Goal: Transaction & Acquisition: Purchase product/service

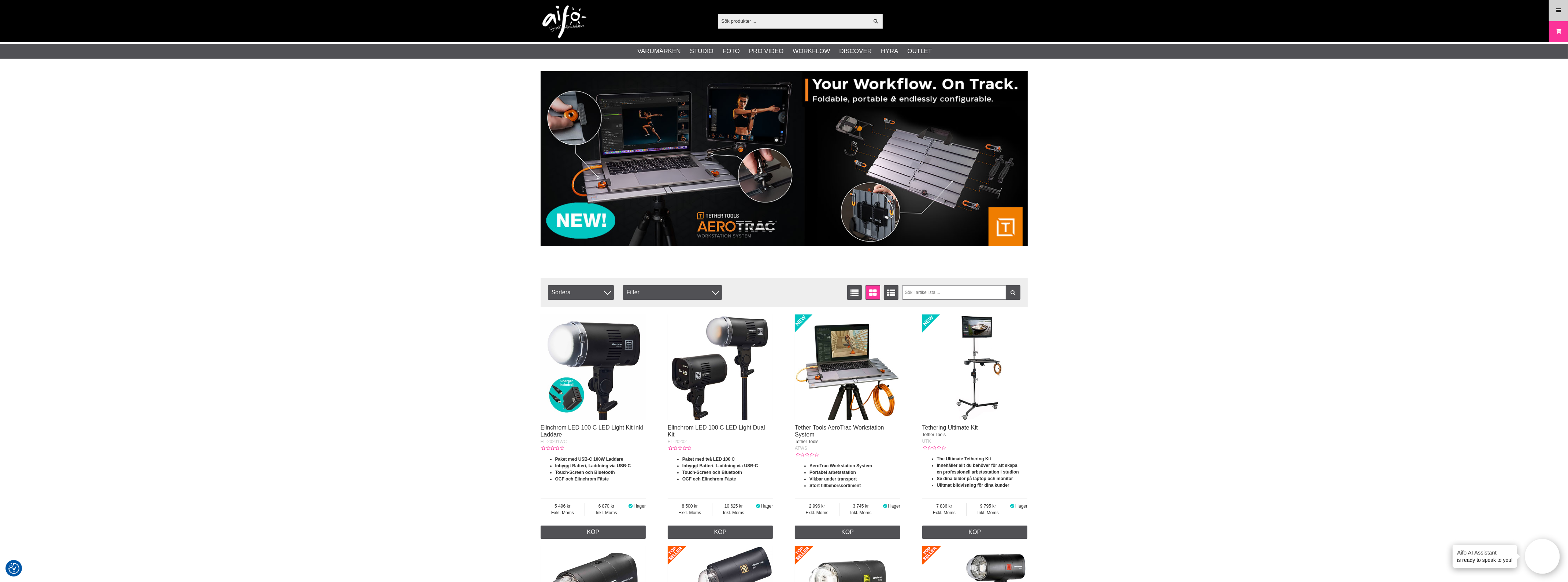
click at [1552, 11] on link "Meny" at bounding box center [1558, 10] width 18 height 17
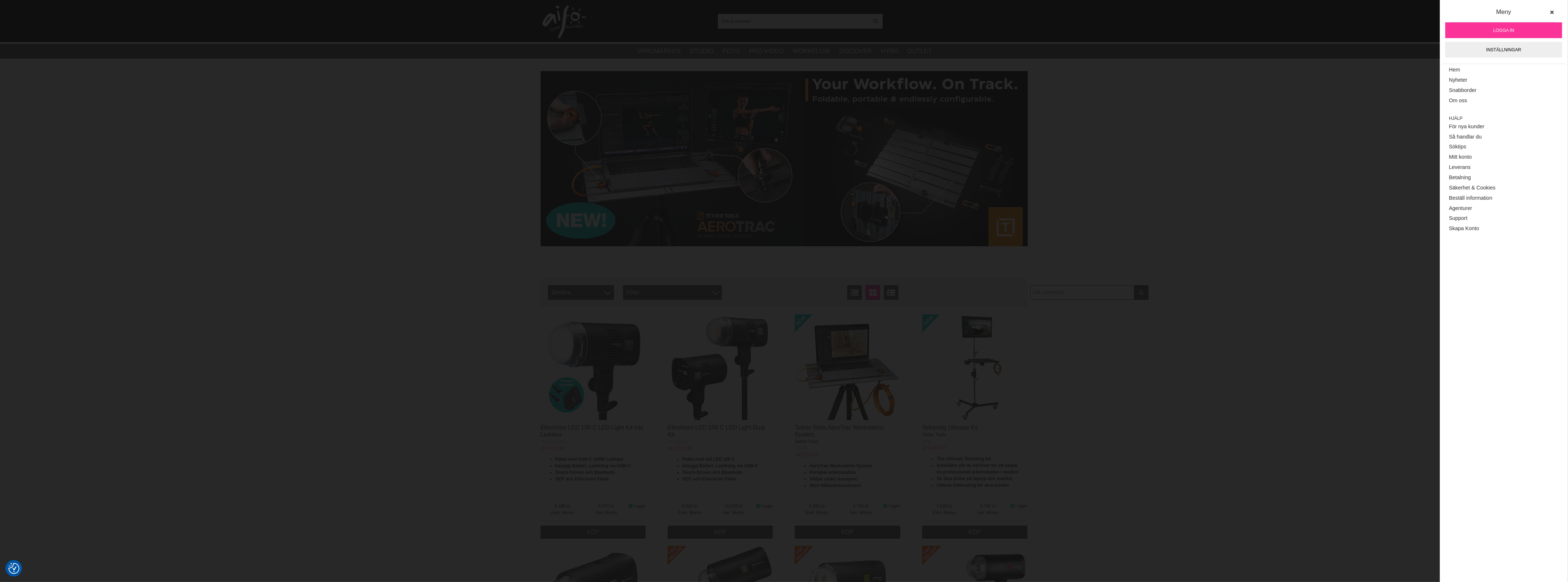
click at [1497, 30] on span "Logga in" at bounding box center [1503, 30] width 21 height 7
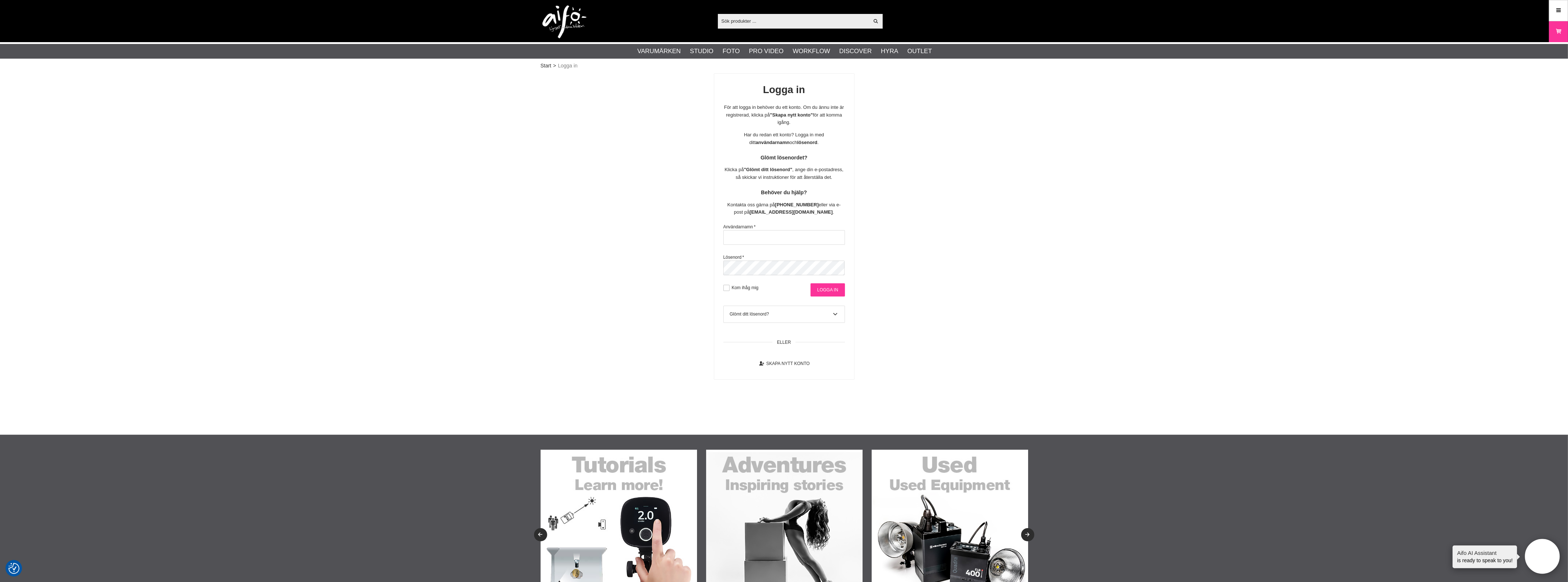
type input "therese.moors@scandinavianphoto.se"
click at [824, 290] on input "Logga in" at bounding box center [828, 290] width 34 height 13
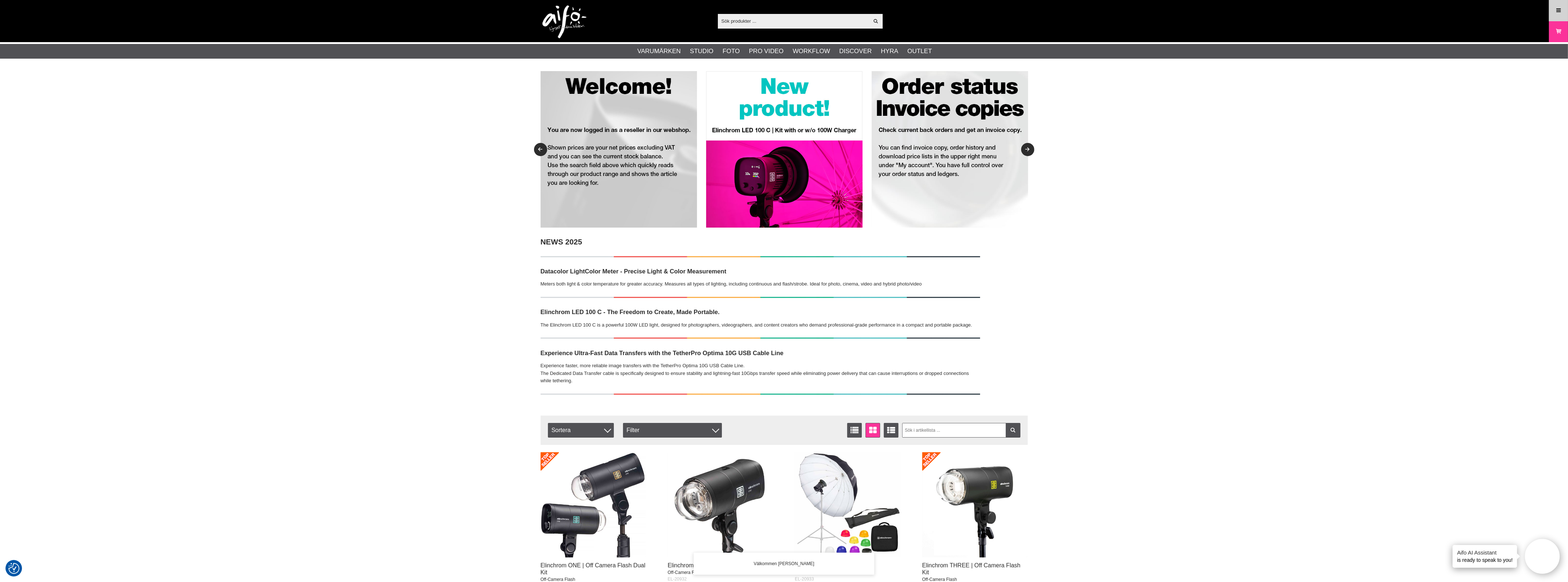
click at [1561, 16] on link "Meny" at bounding box center [1558, 10] width 18 height 17
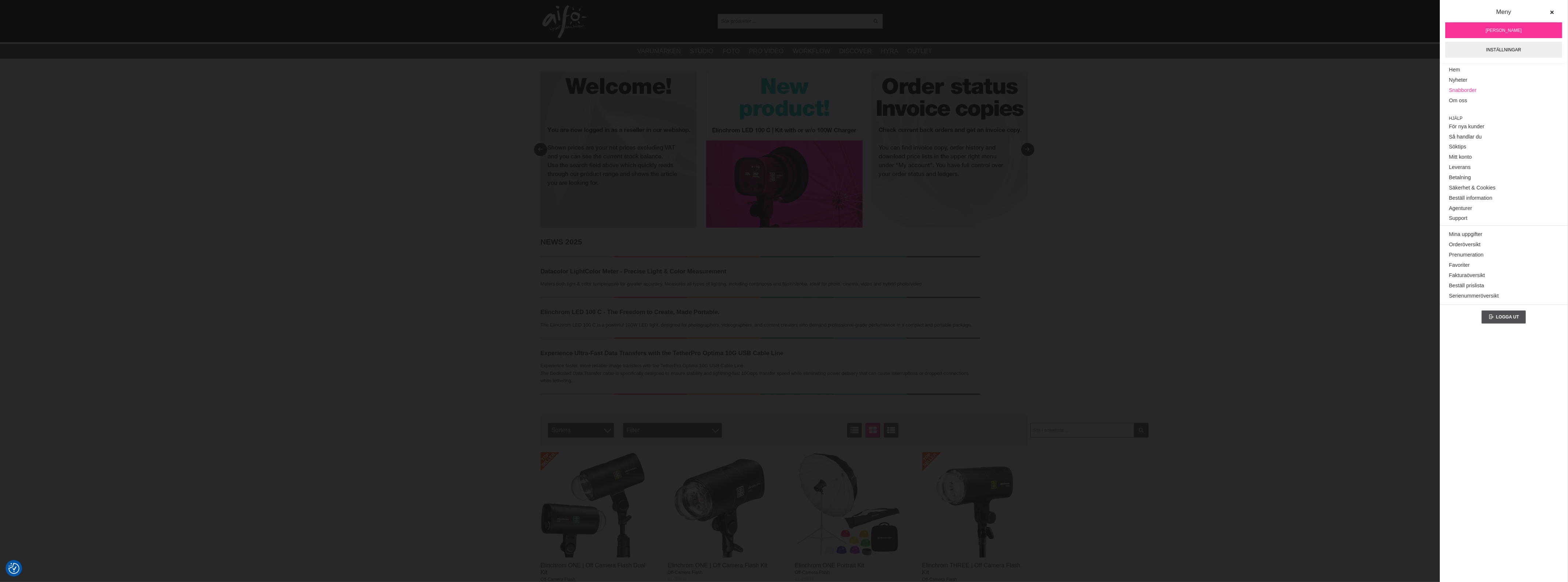
click at [1458, 88] on link "Snabborder" at bounding box center [1503, 90] width 110 height 10
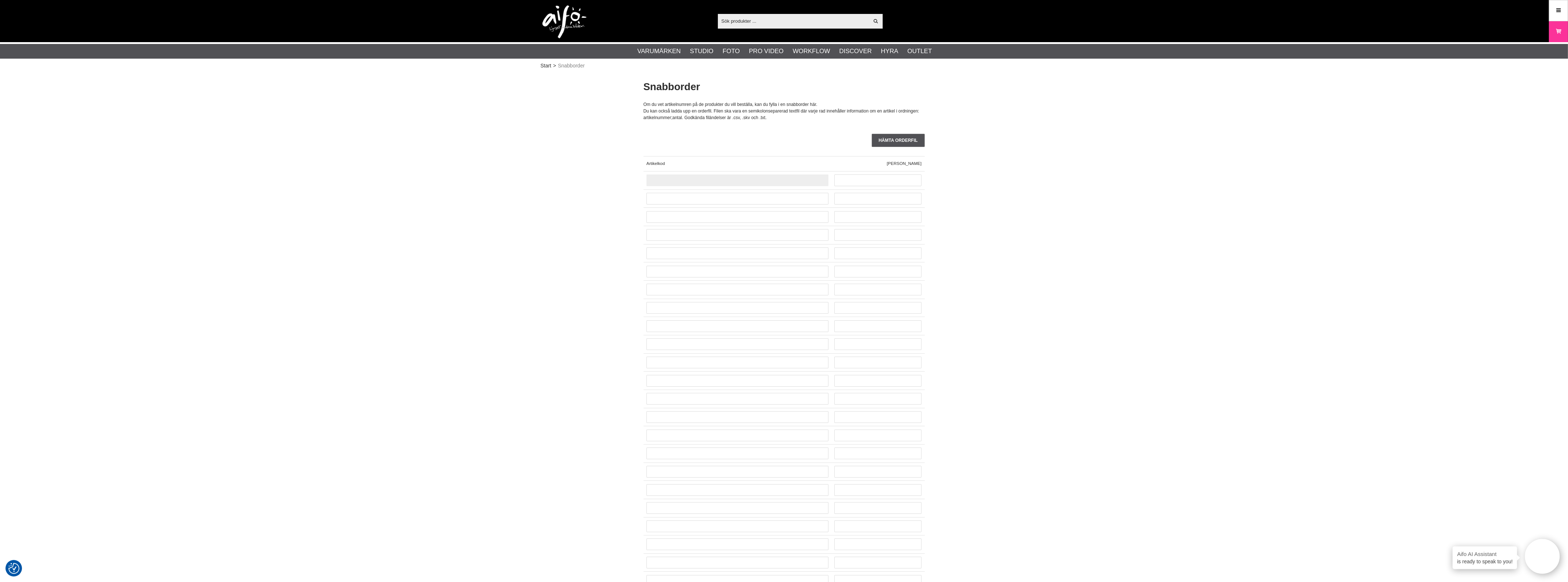
click at [673, 176] on input "text" at bounding box center [737, 180] width 182 height 12
paste input "CO-0165"
type input "CO-0165"
type input "24"
click at [733, 197] on input "text" at bounding box center [737, 198] width 182 height 12
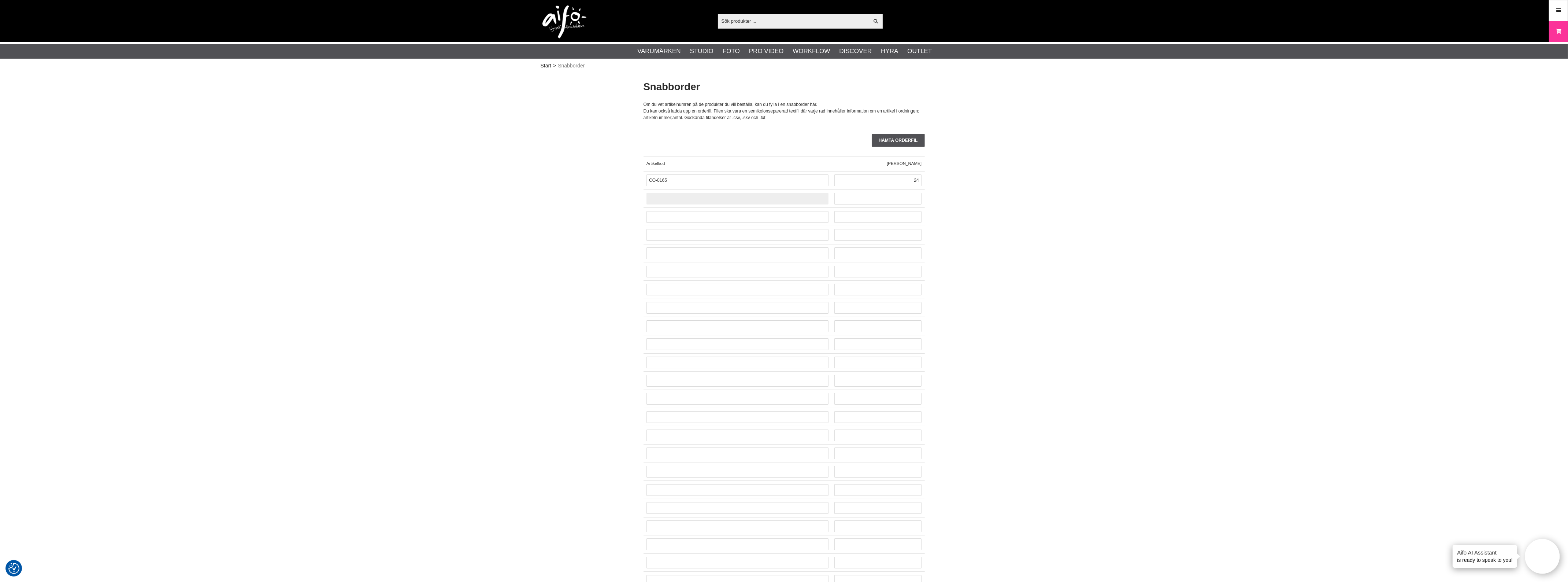
paste input "CU5430ORG"
type input "CU5430ORG"
type input "6"
click at [738, 215] on input "text" at bounding box center [737, 217] width 182 height 12
paste input "CO-0568"
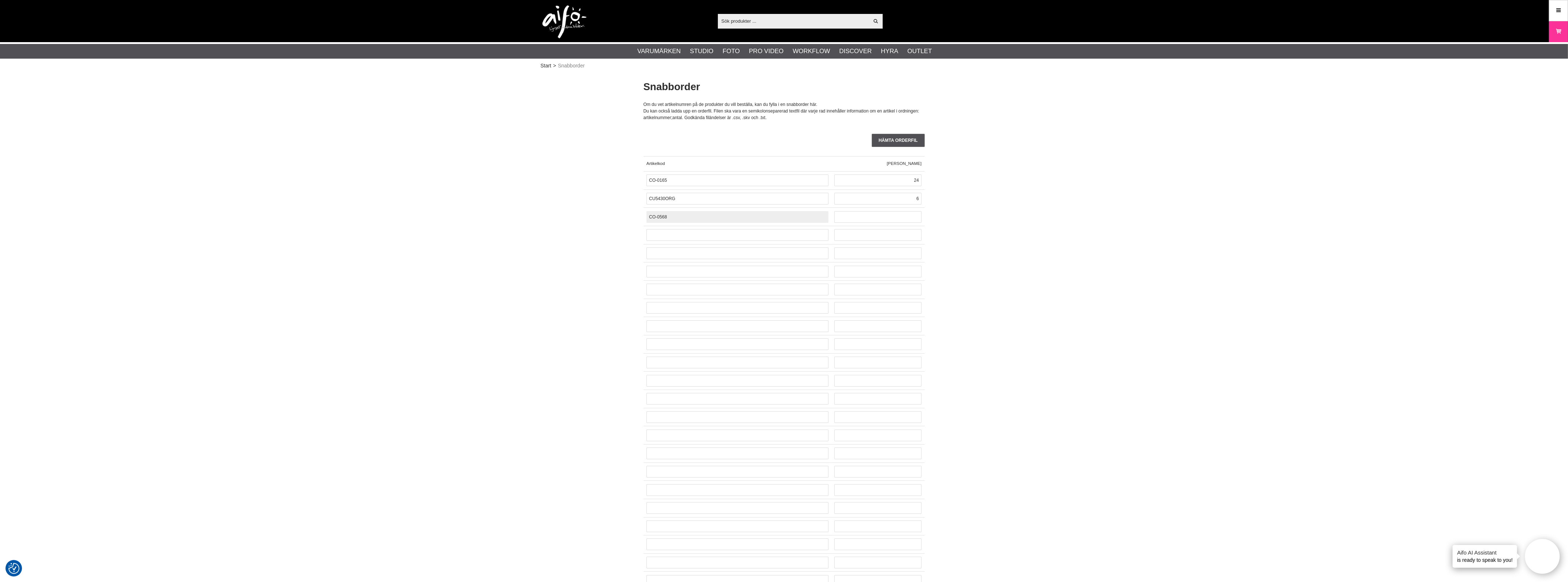
type input "CO-0568"
type input "4"
click at [718, 235] on input "text" at bounding box center [737, 234] width 182 height 12
paste input "LA-2422"
type input "LA-2422"
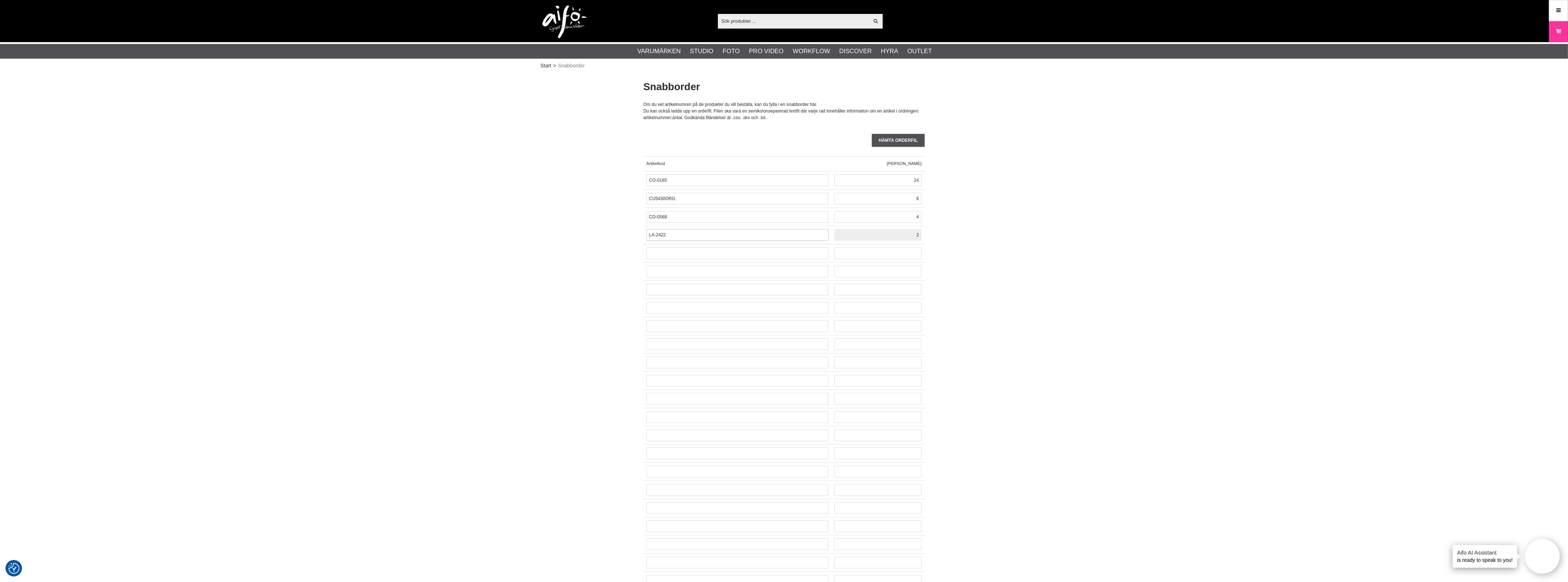
type input "2"
click at [685, 248] on input "text" at bounding box center [737, 253] width 182 height 12
paste input "CO-0579"
type input "CO-0579"
type input "1"
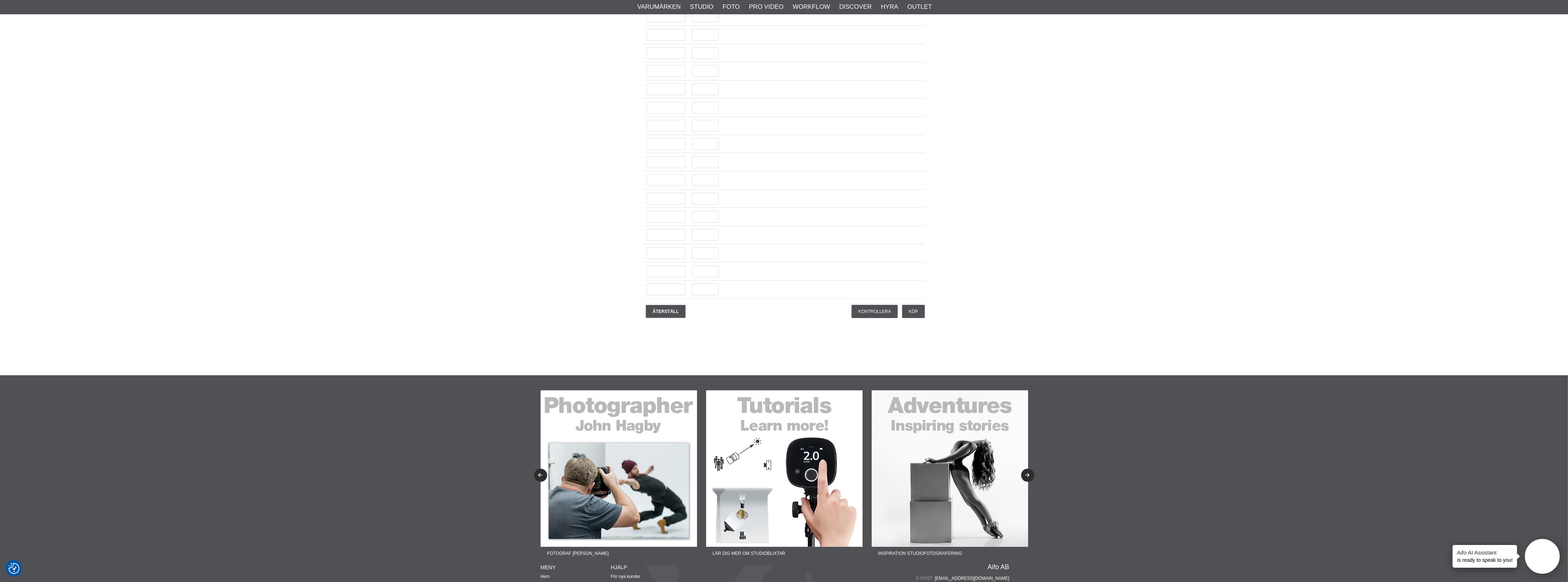
scroll to position [1877, 0]
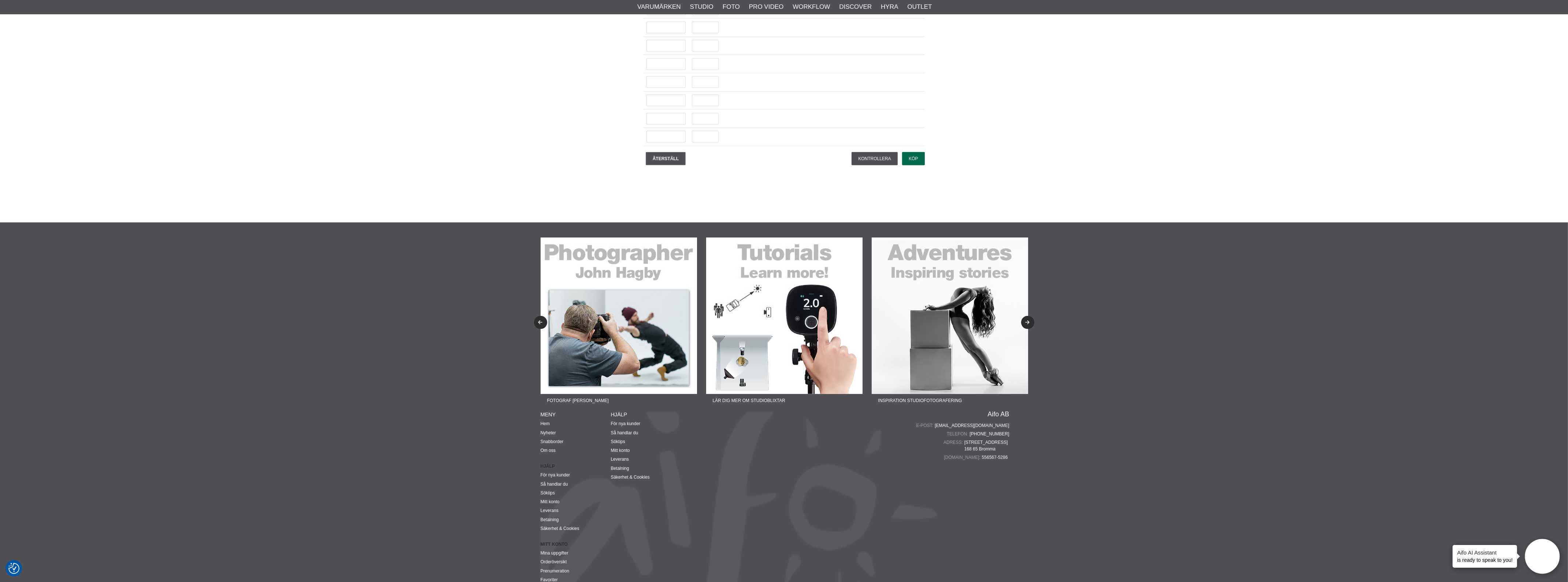
click at [920, 165] on input "Köp" at bounding box center [913, 159] width 23 height 13
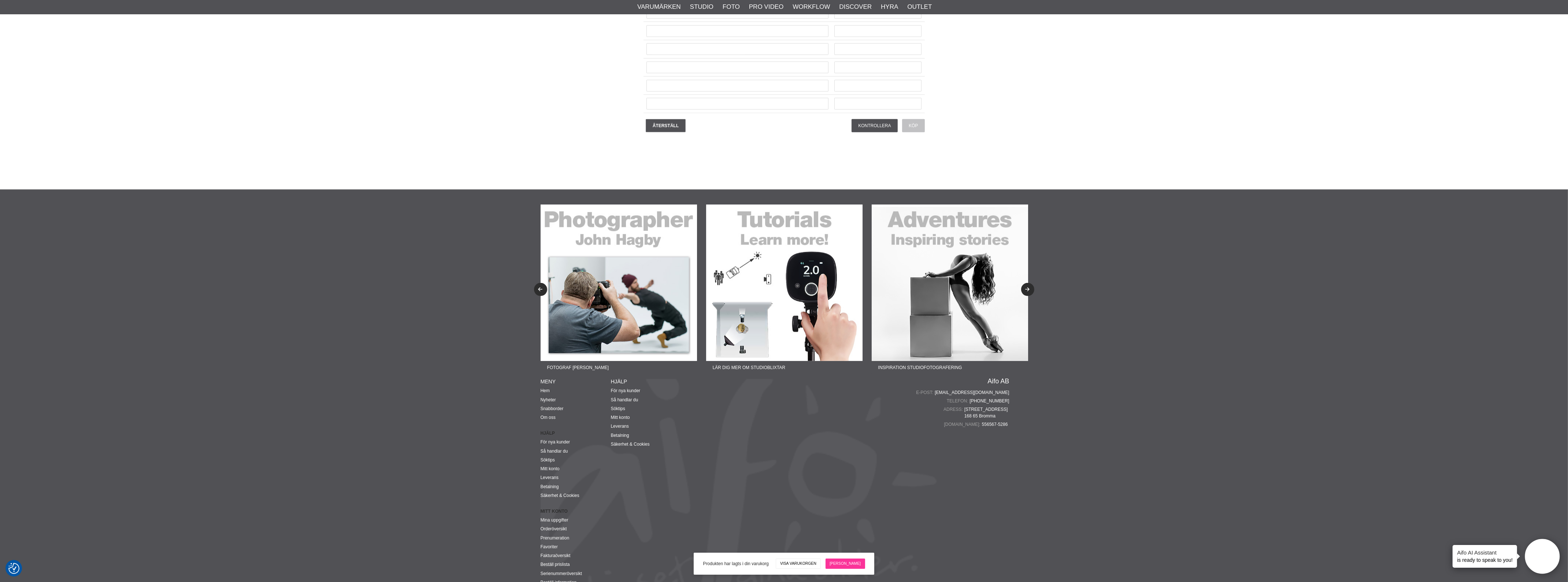
click at [853, 561] on link "[PERSON_NAME]" at bounding box center [845, 563] width 40 height 10
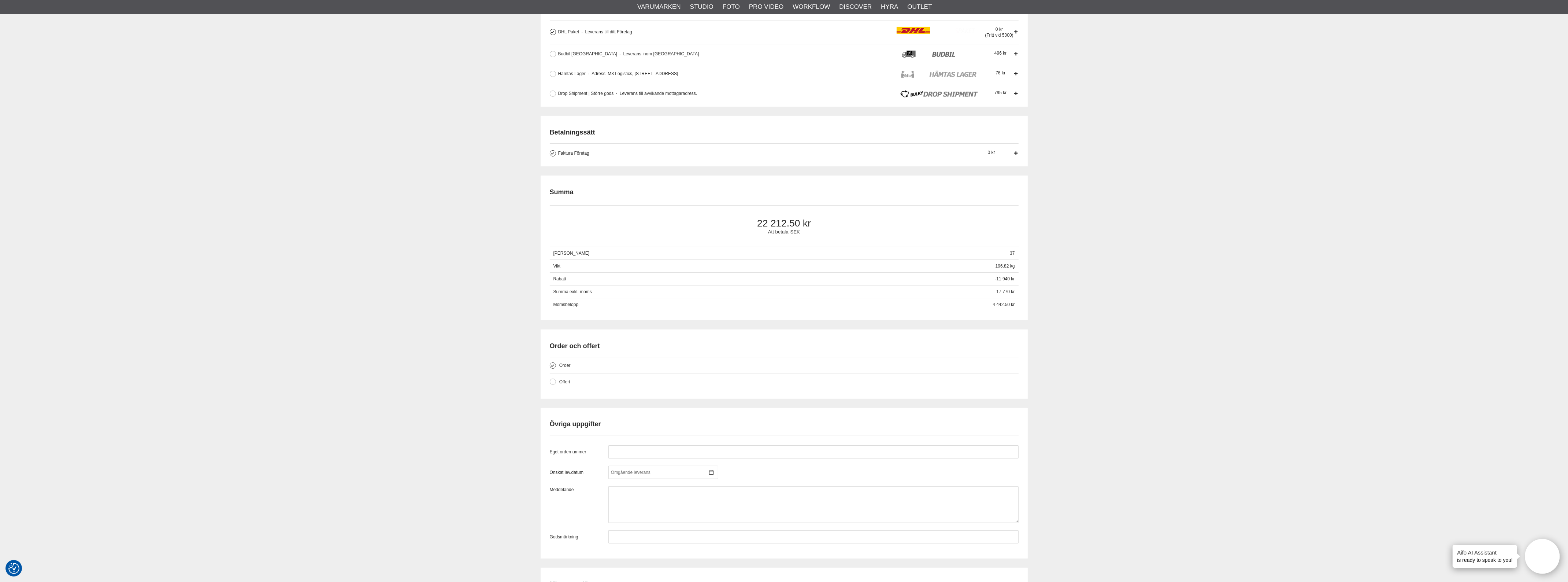
scroll to position [458, 0]
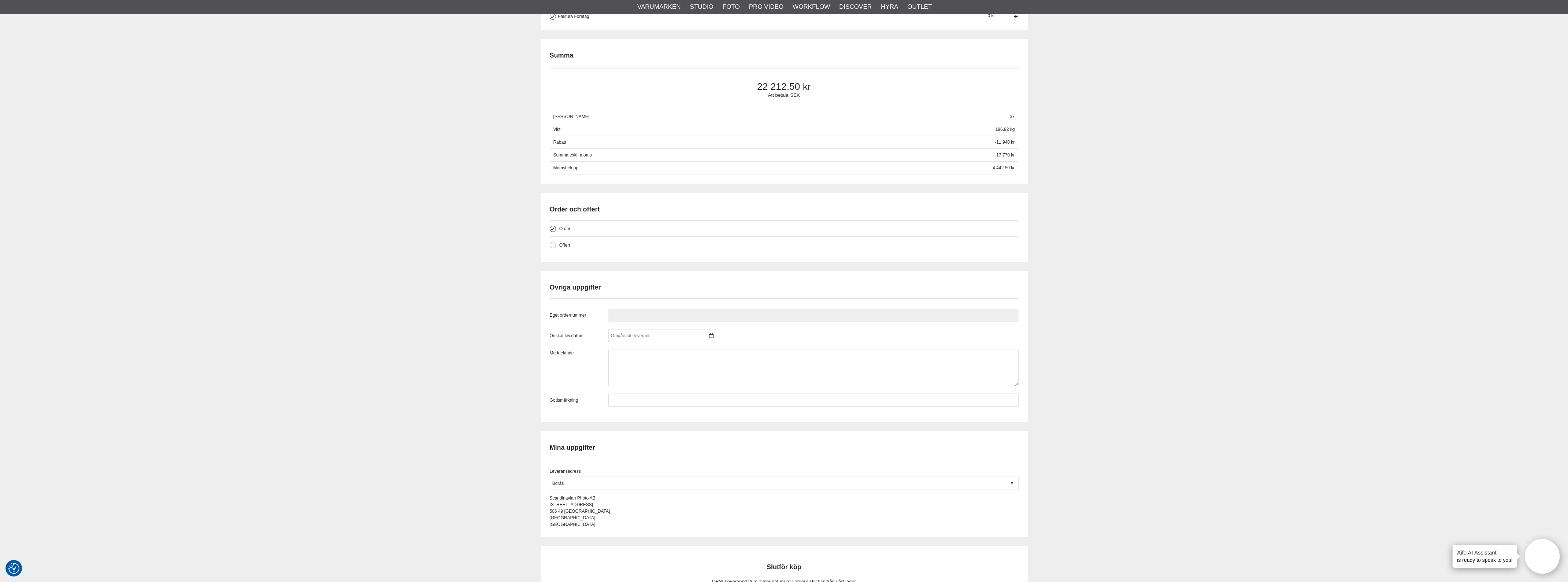
click at [645, 312] on input "text" at bounding box center [813, 315] width 410 height 13
paste input "PN212568"
type input "PN212568"
click at [649, 401] on input "text" at bounding box center [813, 400] width 410 height 13
paste input "PN212568"
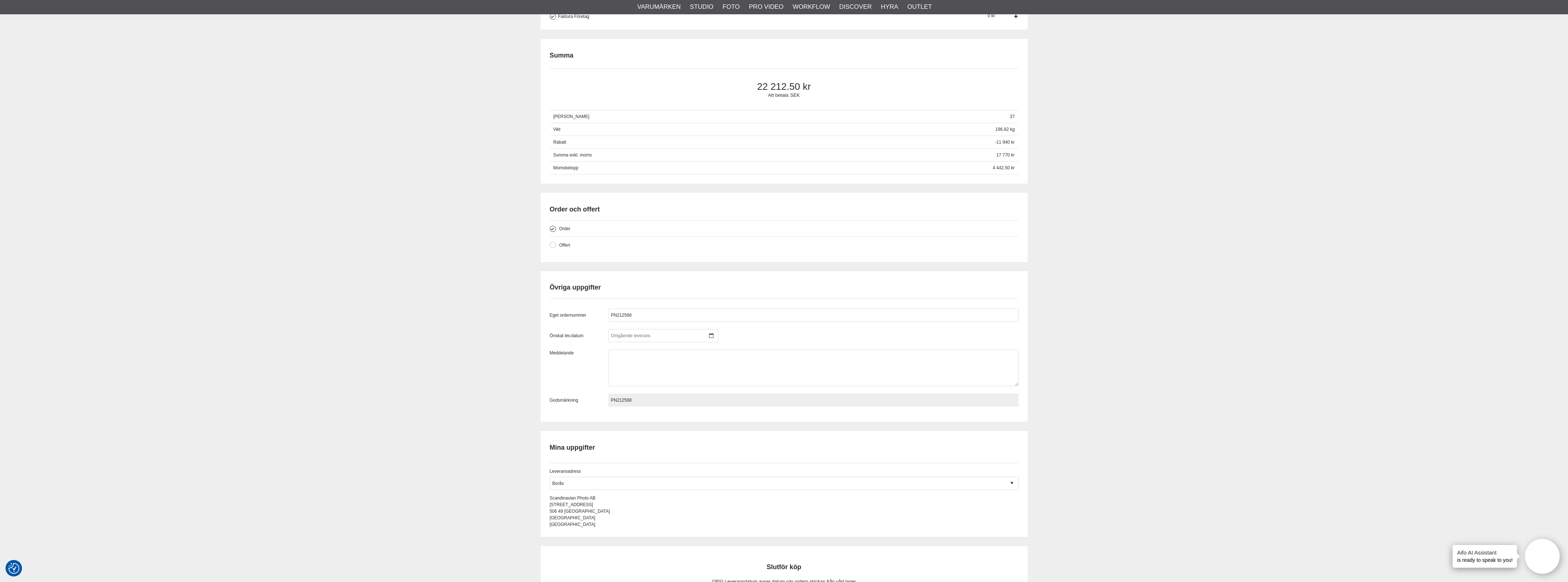
type input "PN212568"
click at [1272, 365] on div "Kassa Varukorg Exkl. moms Artikelkod Benämning Antal Pris Rabatt Belopp Radera …" at bounding box center [784, 150] width 1568 height 1073
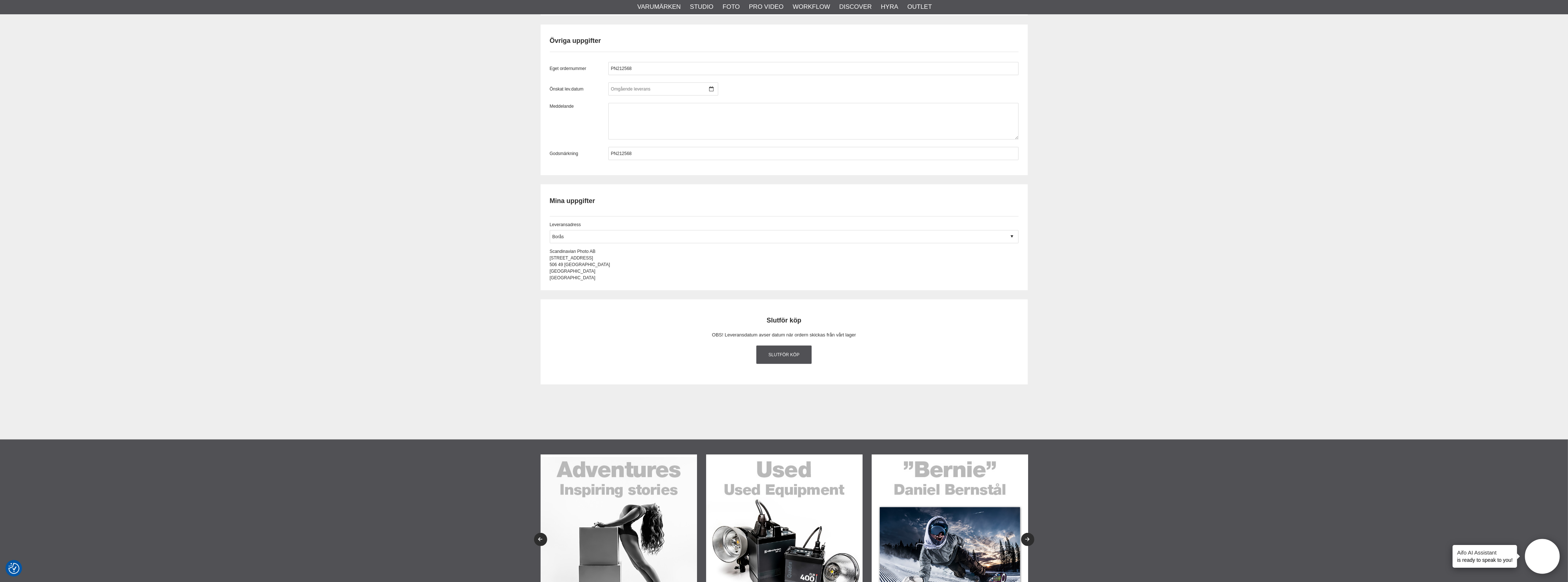
scroll to position [732, 0]
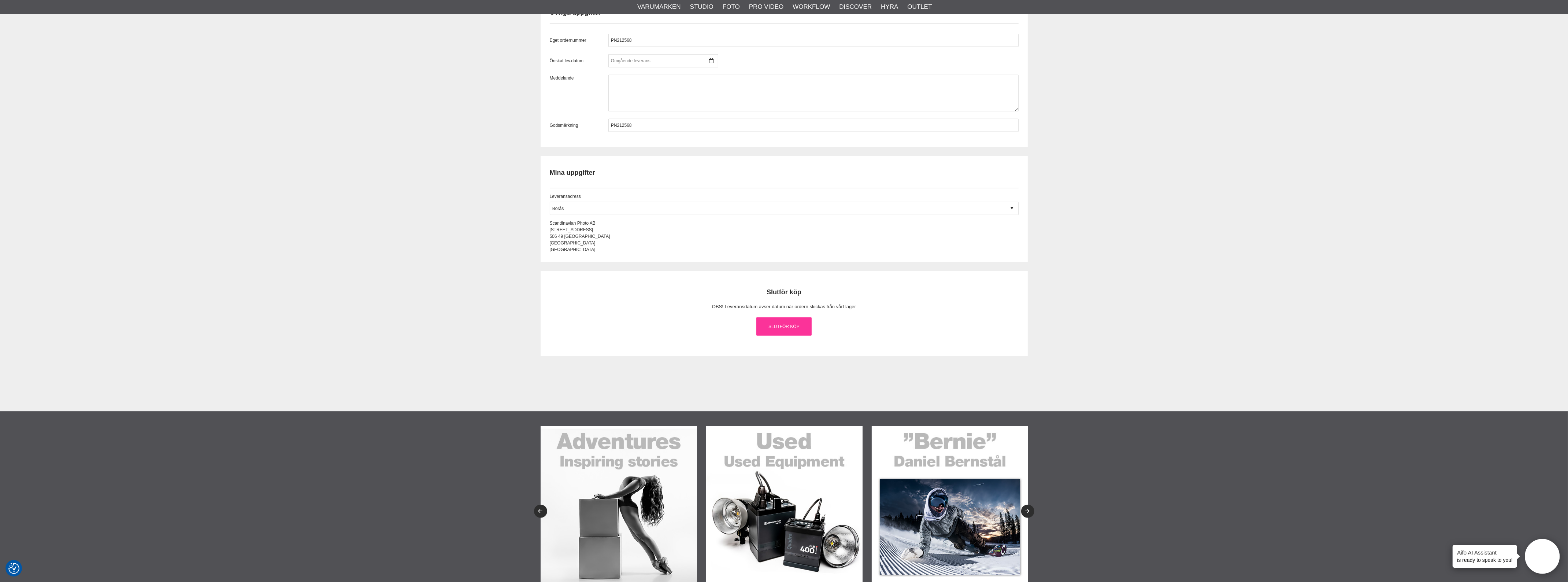
click at [791, 324] on link "Slutför köp" at bounding box center [784, 326] width 55 height 18
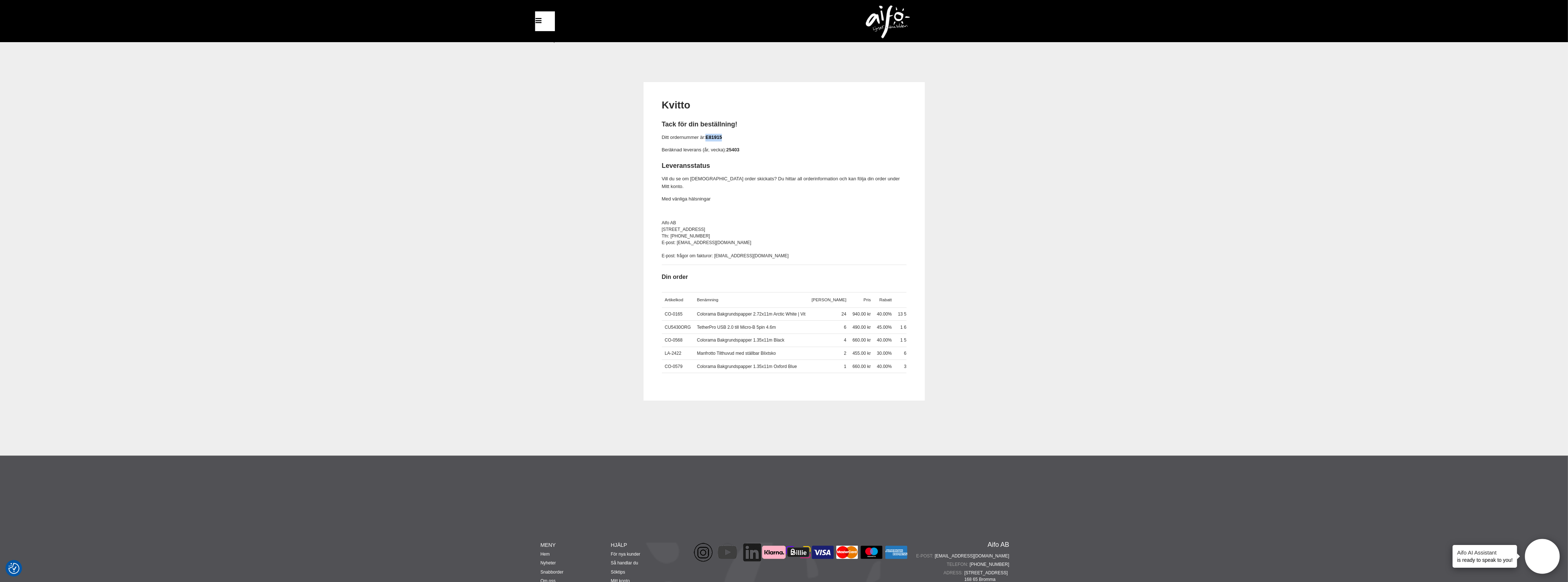
drag, startPoint x: 724, startPoint y: 136, endPoint x: 707, endPoint y: 138, distance: 17.1
click at [707, 138] on p "Ditt ordernummer är: E81915" at bounding box center [784, 138] width 245 height 8
copy link "E81915"
